Goal: Information Seeking & Learning: Learn about a topic

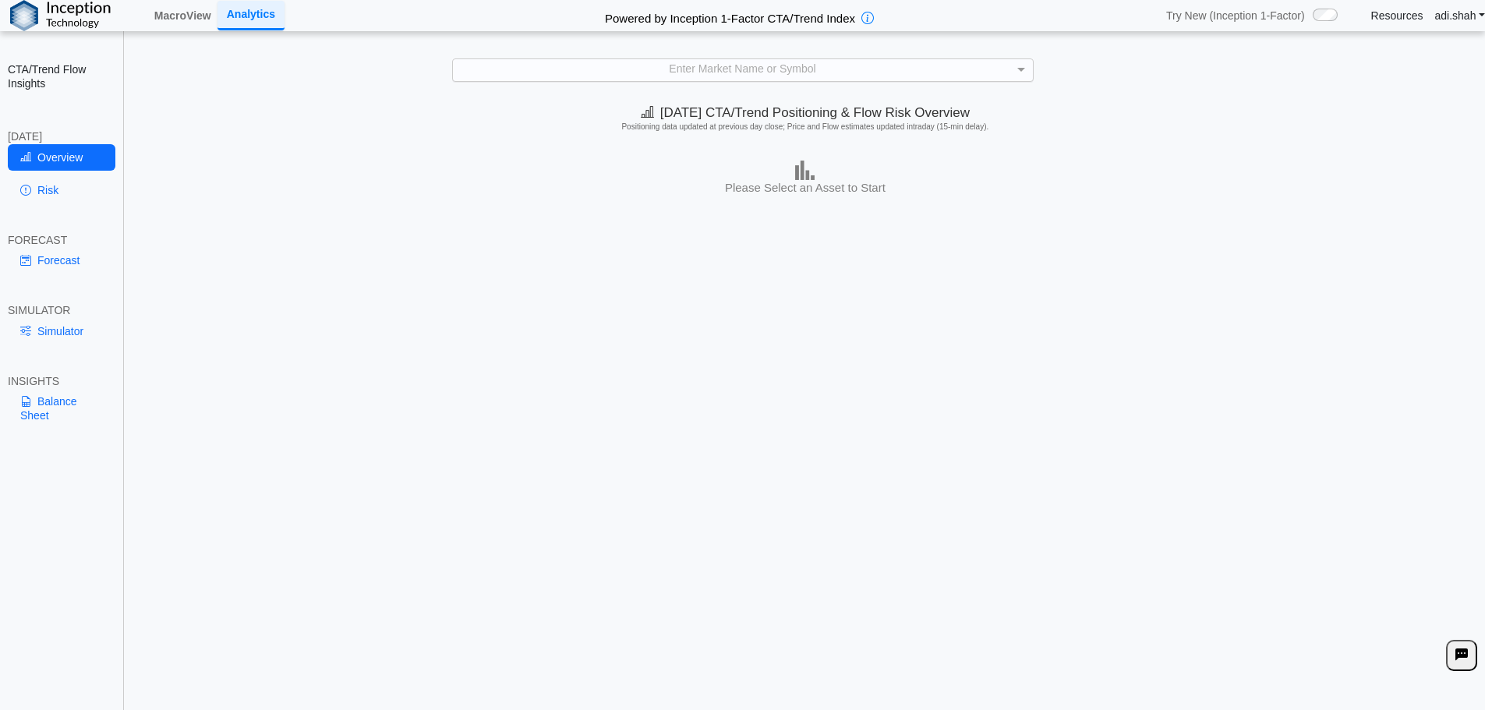
click at [769, 77] on div "Enter Market Name or Symbol" at bounding box center [743, 69] width 580 height 21
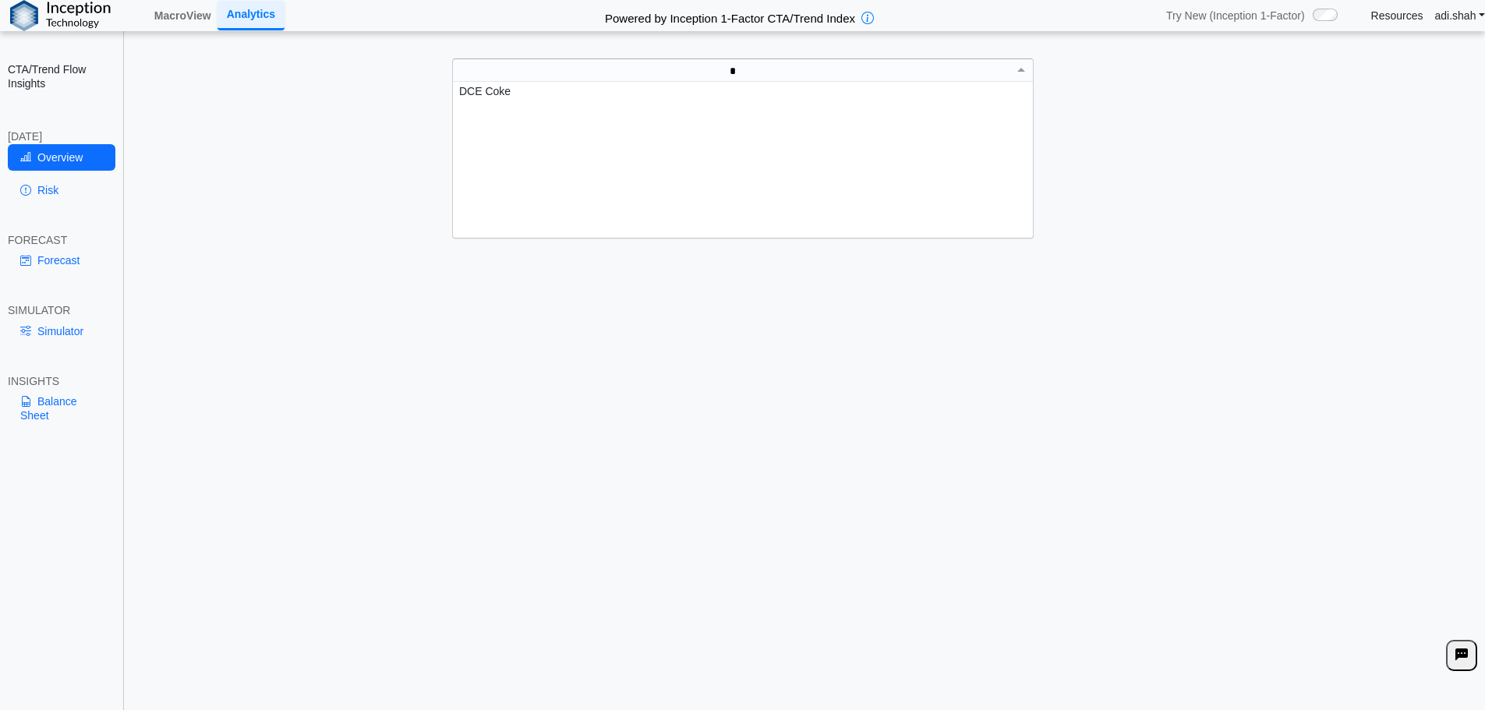
scroll to position [300, 0]
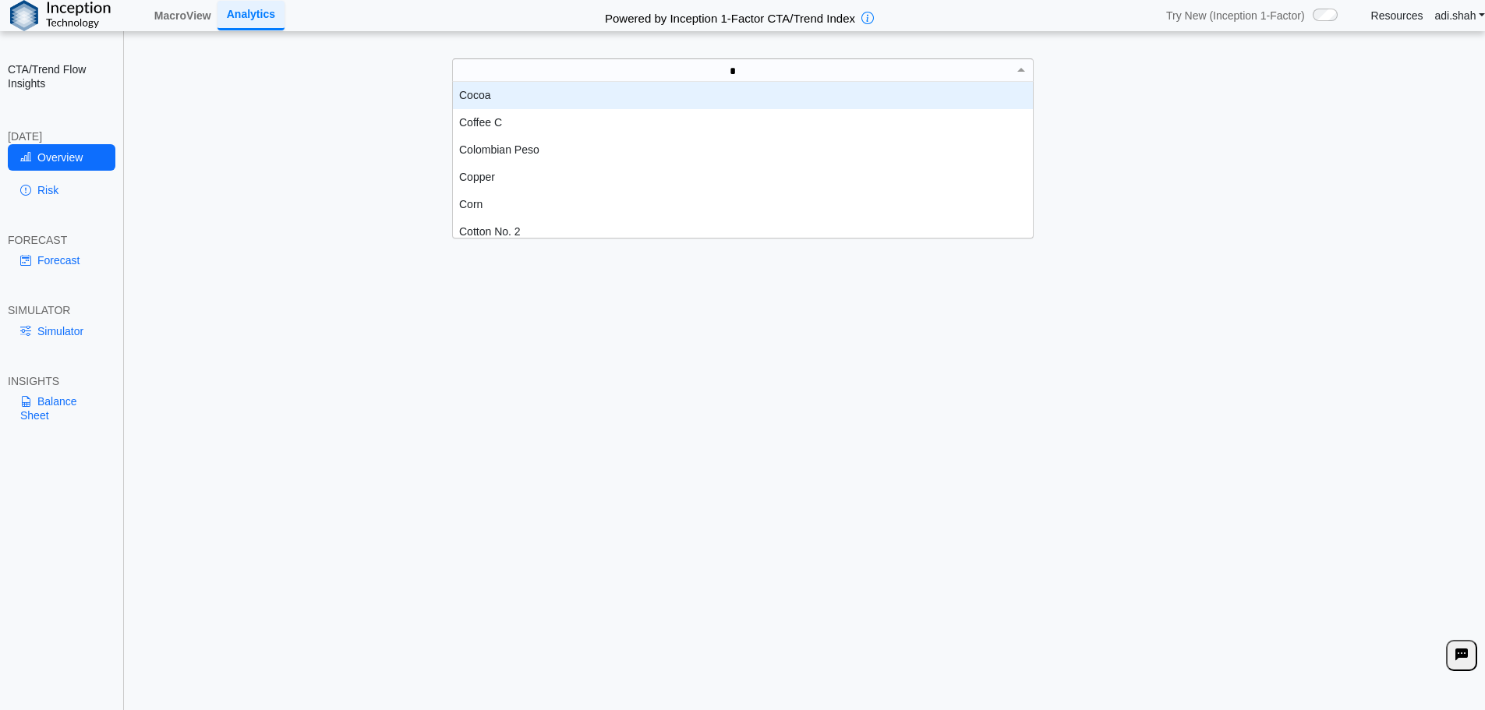
type input "**"
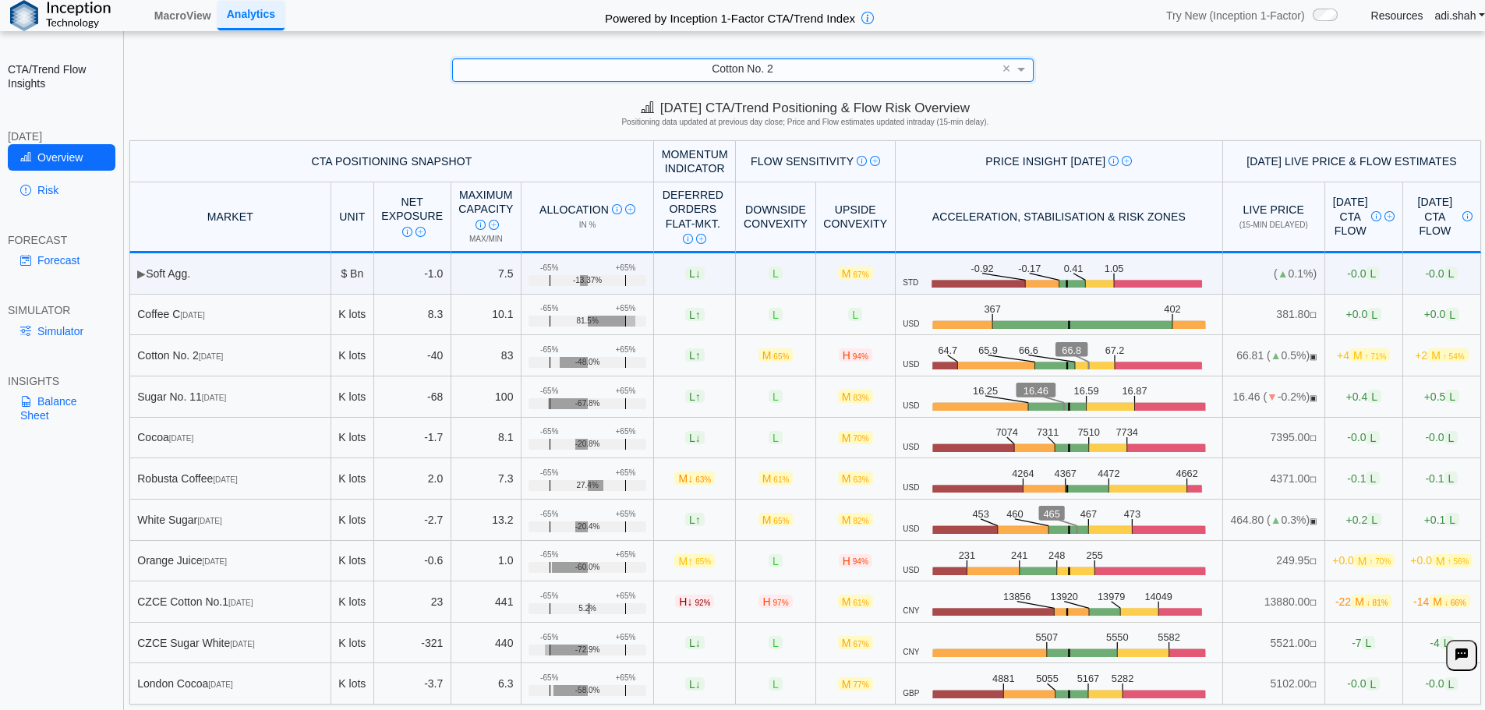
scroll to position [7, 0]
click at [89, 327] on link "Simulator" at bounding box center [62, 331] width 108 height 27
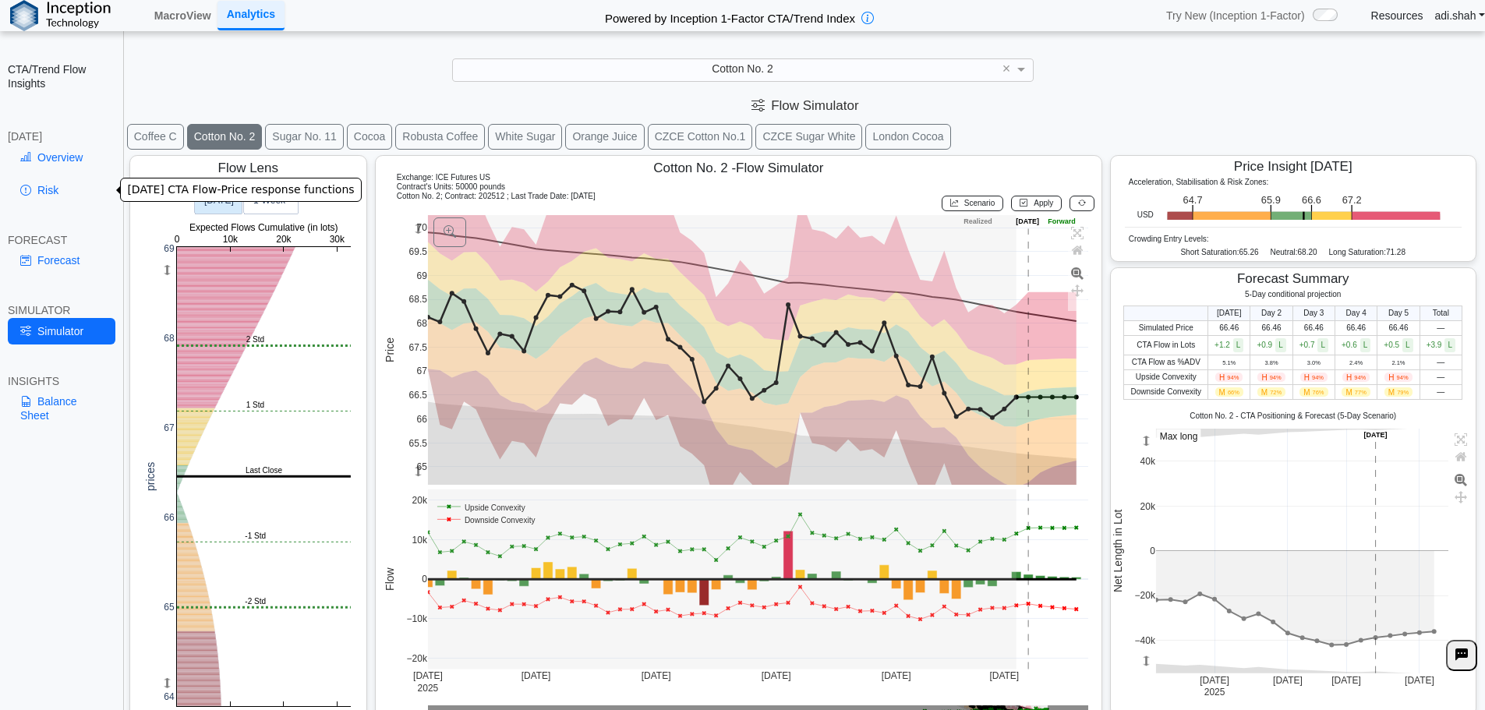
click at [55, 190] on link "Risk" at bounding box center [62, 190] width 108 height 27
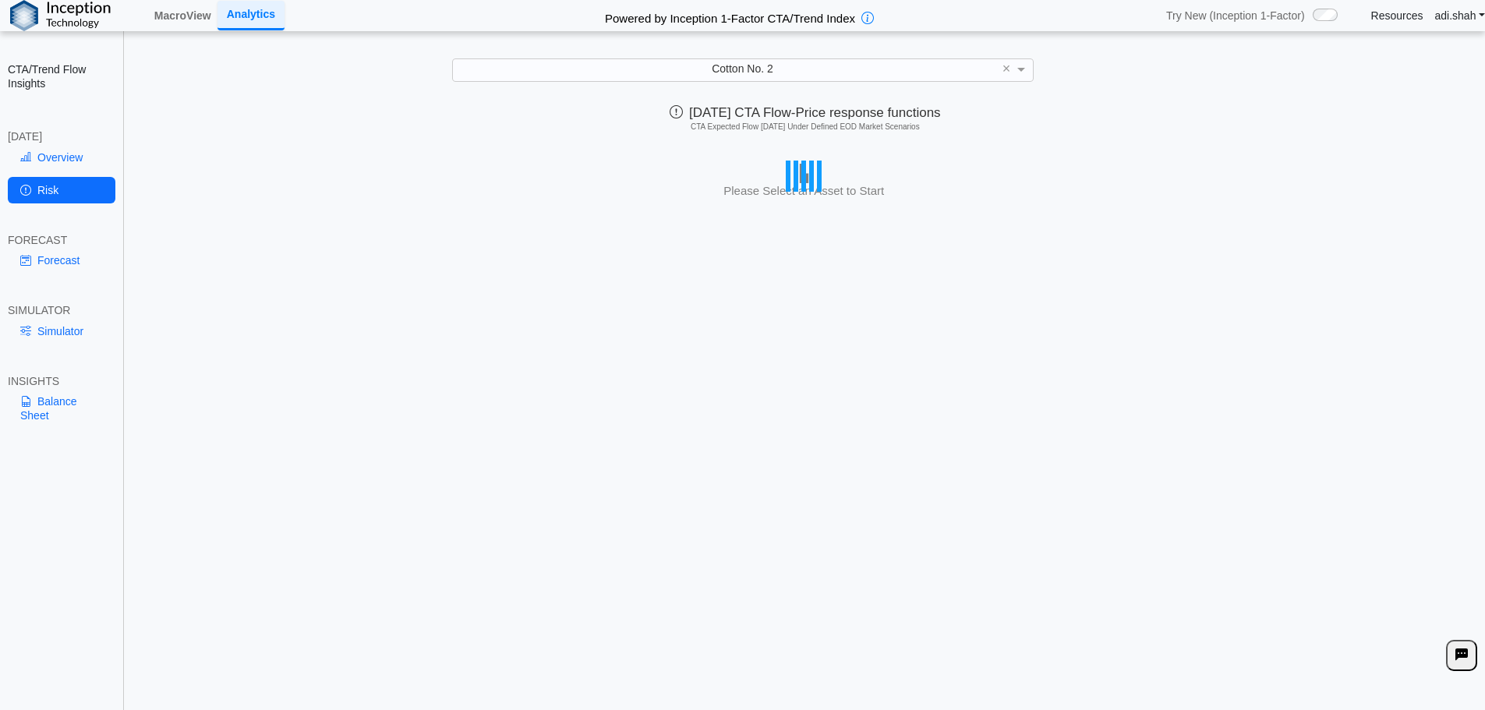
click at [725, 223] on div "[DATE] CTA/Trend Positioning & Flow Risk Overview Positioning data updated at p…" at bounding box center [805, 406] width 1359 height 618
